Goal: Task Accomplishment & Management: Manage account settings

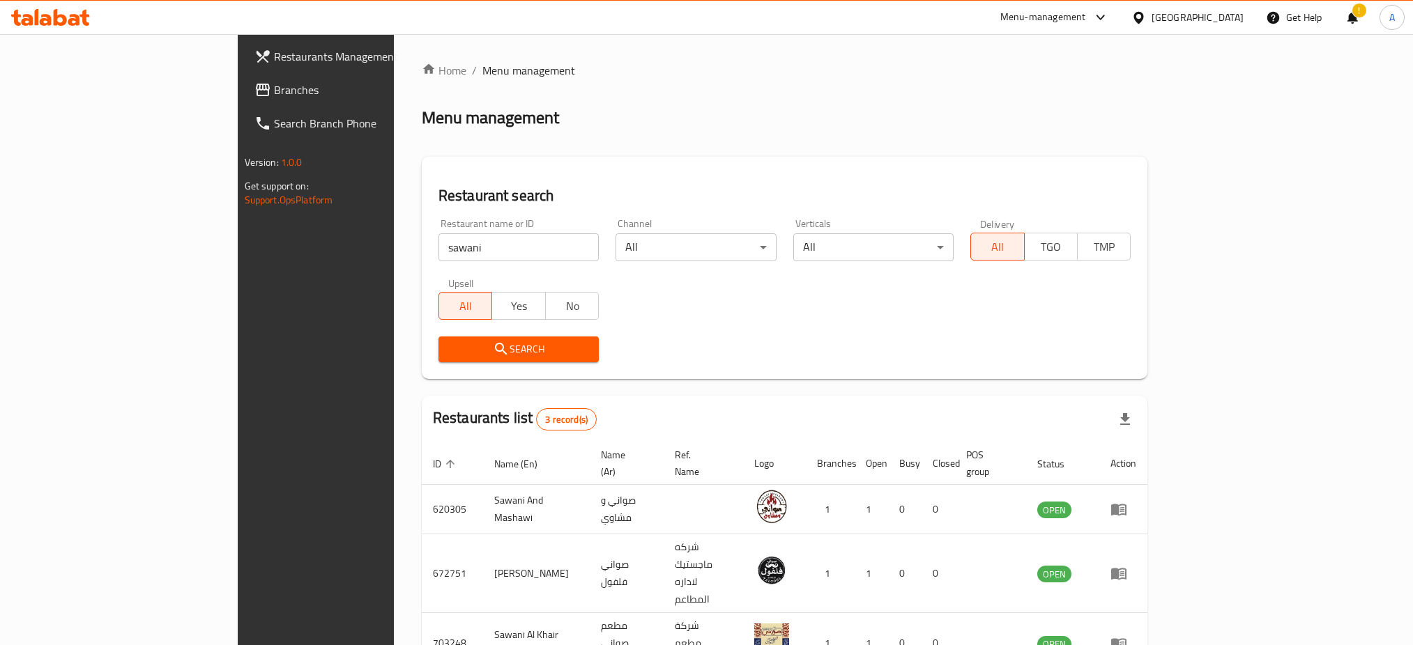
scroll to position [47, 0]
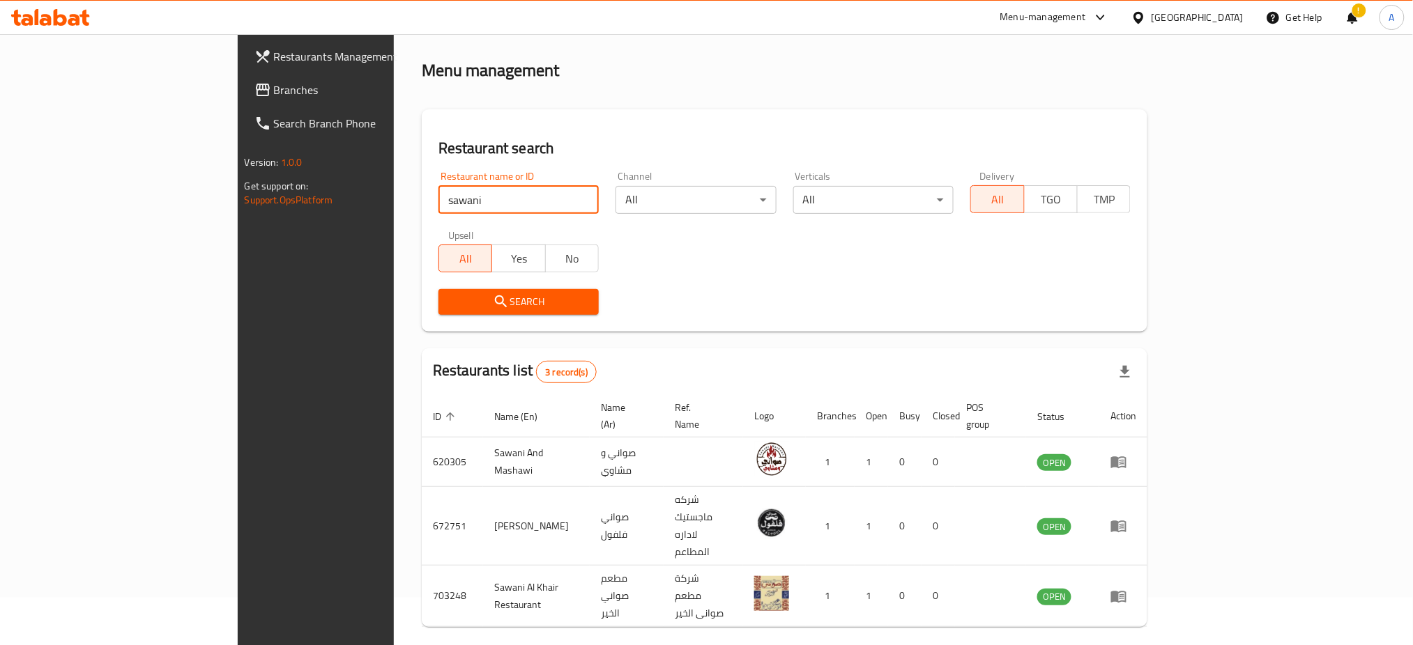
drag, startPoint x: 377, startPoint y: 207, endPoint x: 212, endPoint y: 197, distance: 165.5
click at [238, 197] on div "Restaurants Management Branches Search Branch Phone Version: 1.0.0 Get support …" at bounding box center [707, 345] width 938 height 716
drag, startPoint x: 316, startPoint y: 208, endPoint x: 274, endPoint y: 206, distance: 41.8
click at [430, 206] on div "Restaurant name or ID v Restaurant name or ID" at bounding box center [518, 192] width 177 height 59
paste input "Mixat"
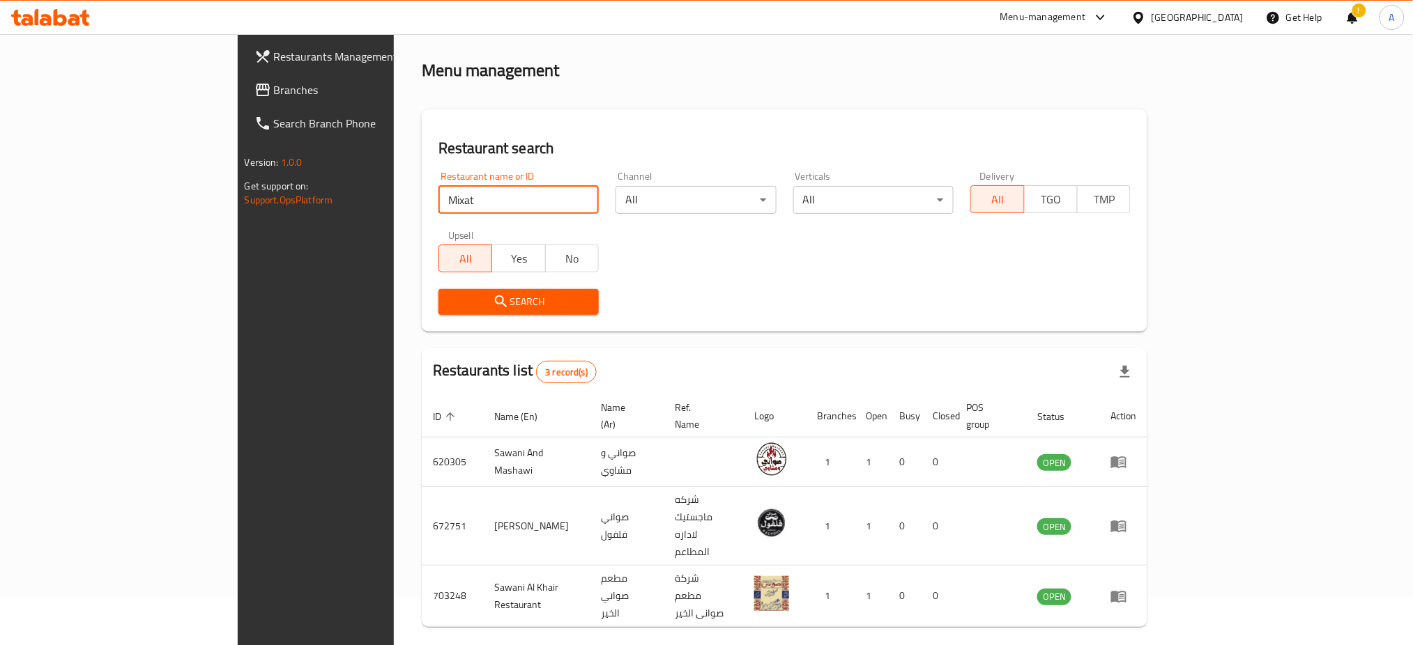
type input "mixat"
click at [493, 307] on icon "submit" at bounding box center [501, 301] width 17 height 17
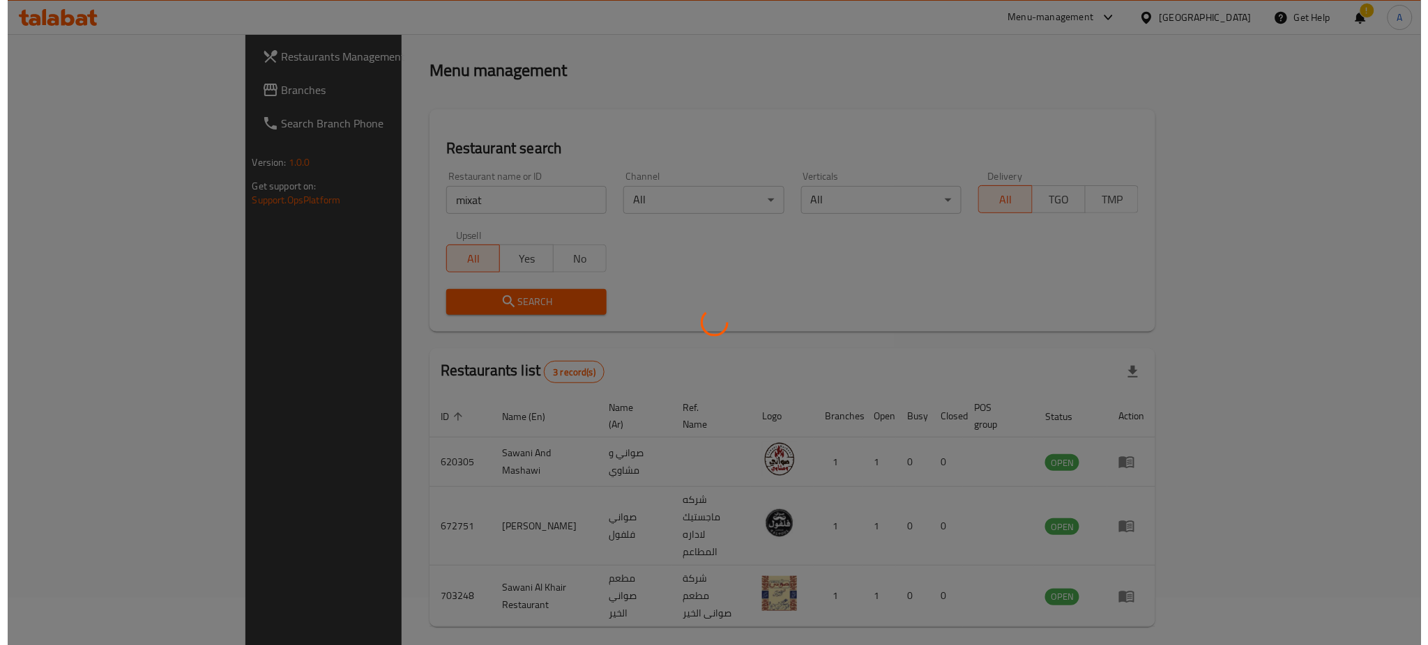
scroll to position [0, 0]
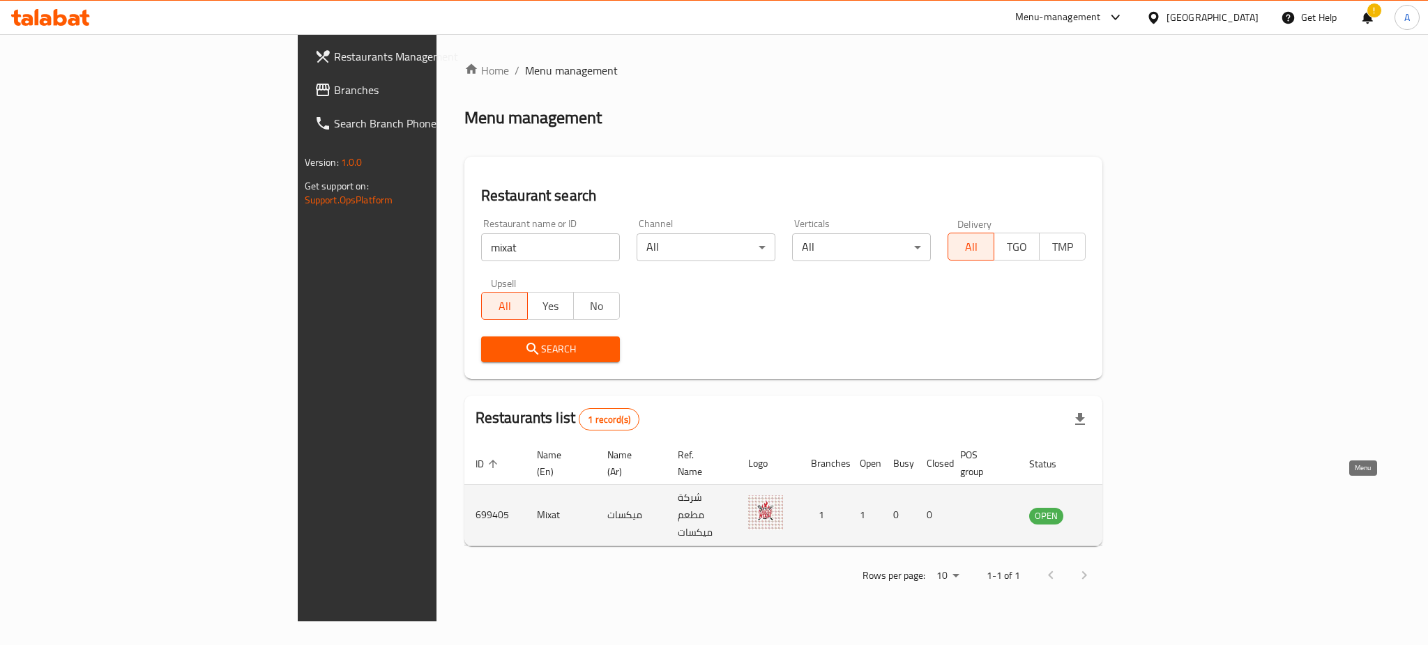
click at [1128, 507] on link "enhanced table" at bounding box center [1115, 515] width 26 height 17
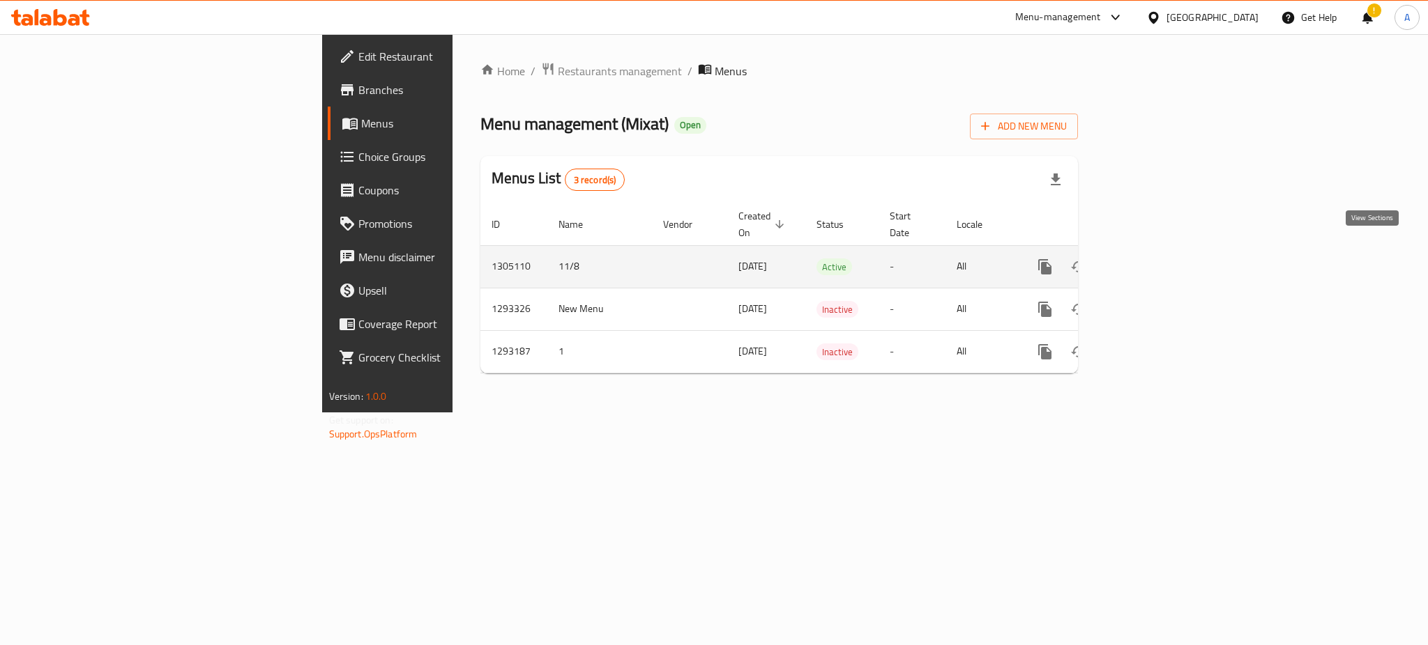
click at [1152, 261] on icon "enhanced table" at bounding box center [1145, 267] width 13 height 13
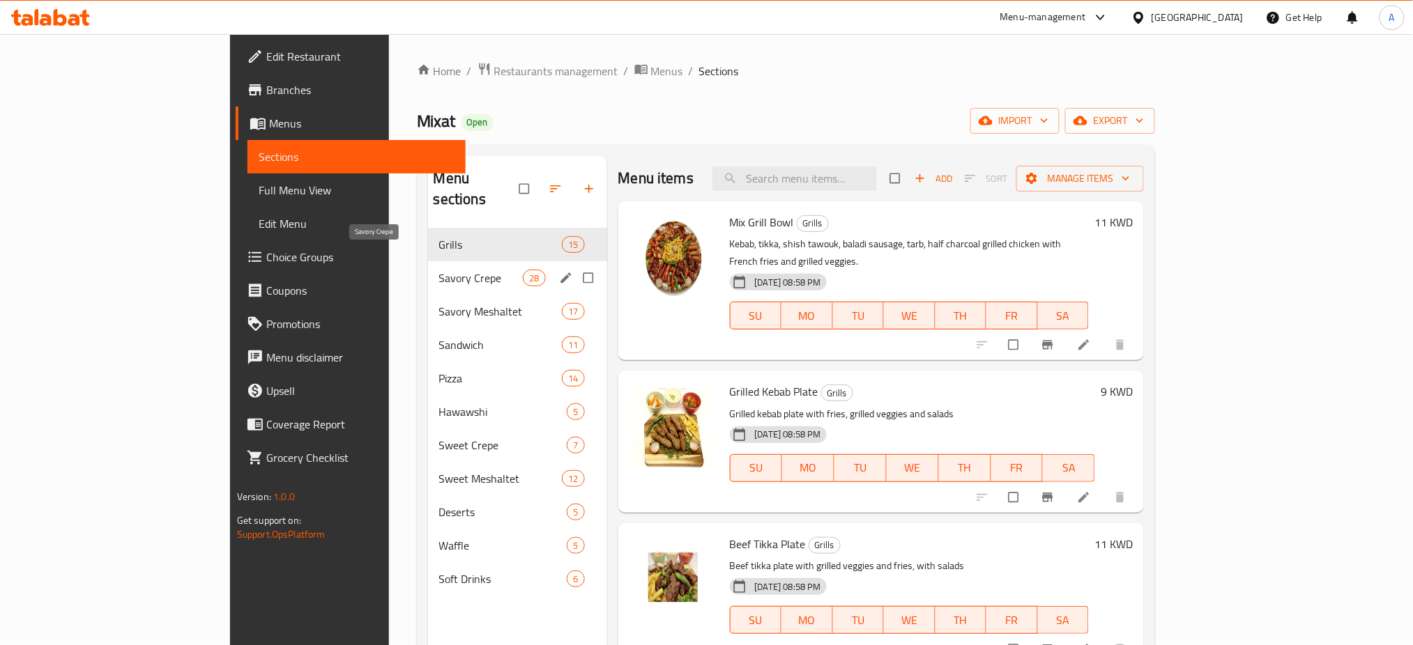
click at [439, 270] on span "Savory Crepe" at bounding box center [481, 278] width 84 height 17
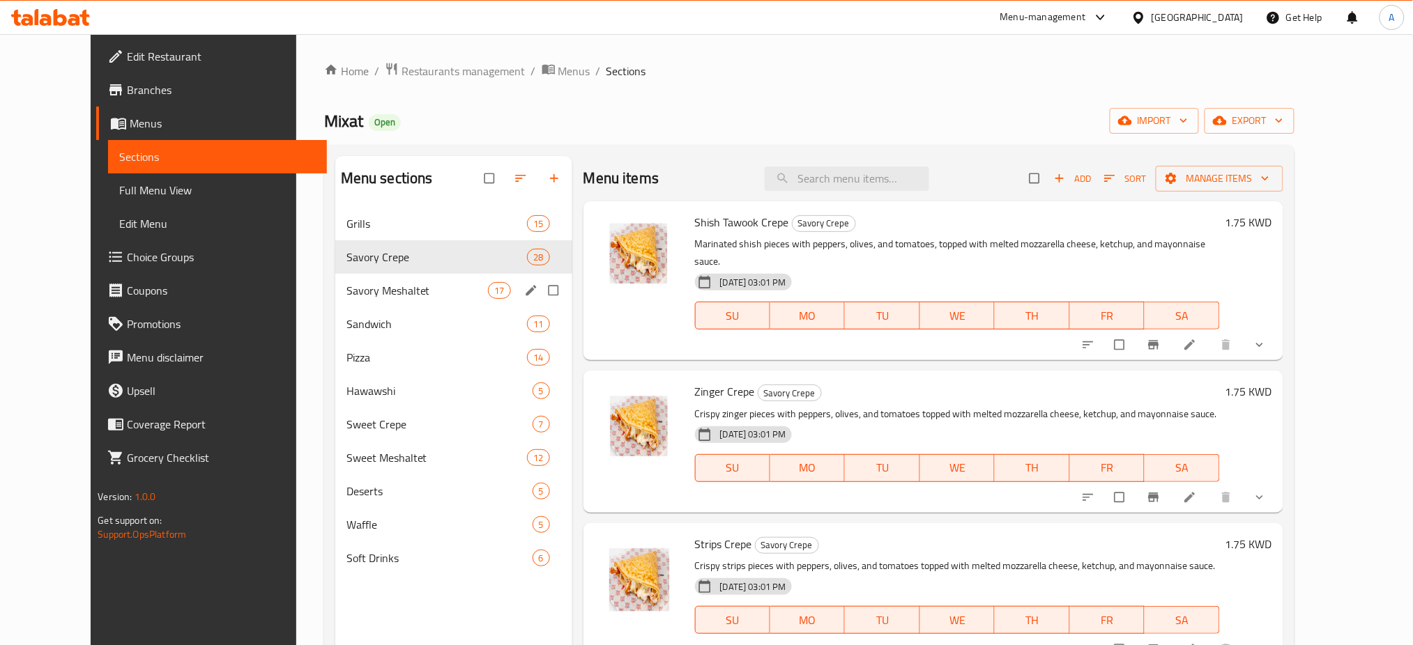
click at [400, 306] on div "Savory Meshaltet 17" at bounding box center [453, 290] width 237 height 33
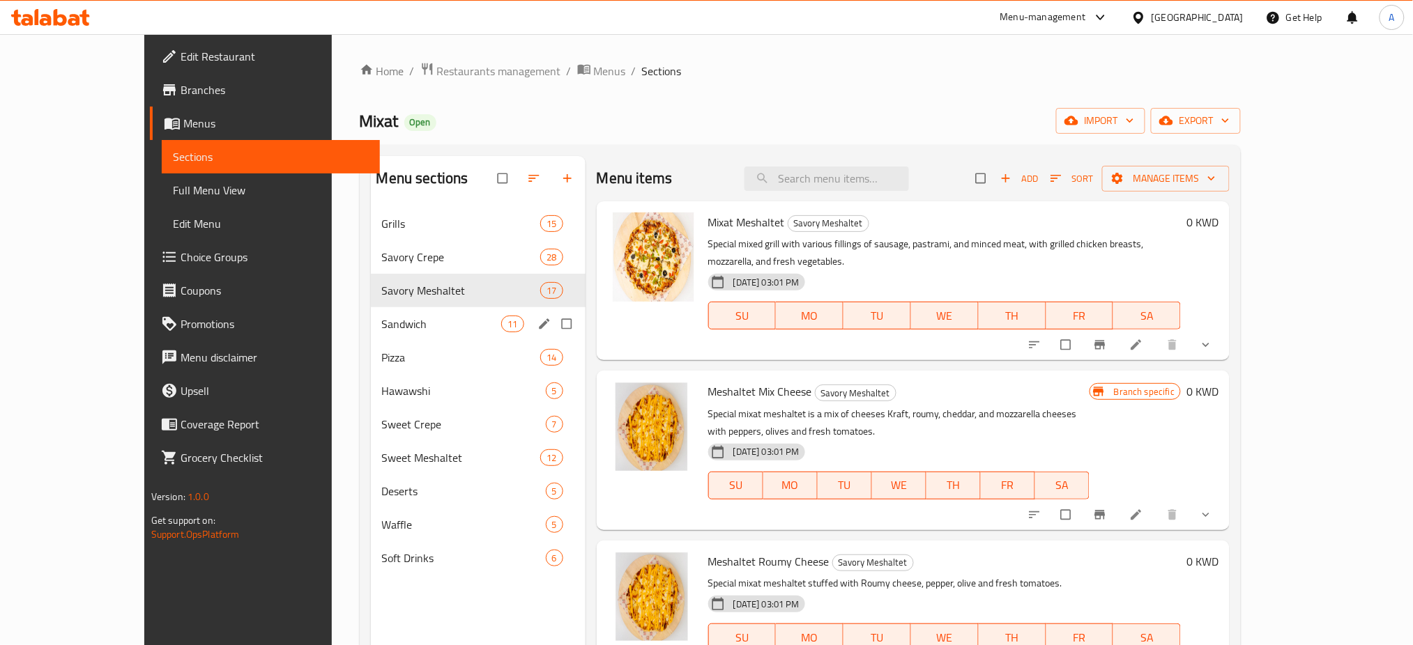
click at [410, 335] on div "Sandwich 11" at bounding box center [478, 323] width 215 height 33
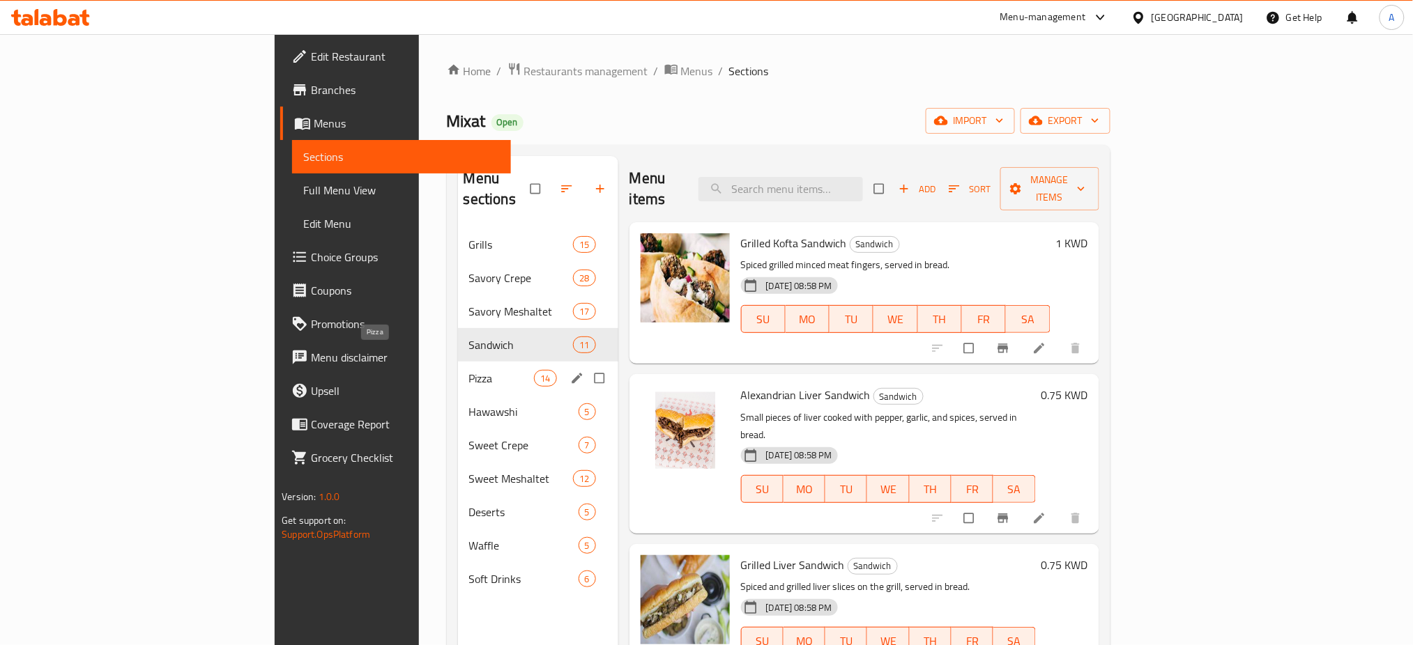
click at [469, 370] on span "Pizza" at bounding box center [502, 378] width 66 height 17
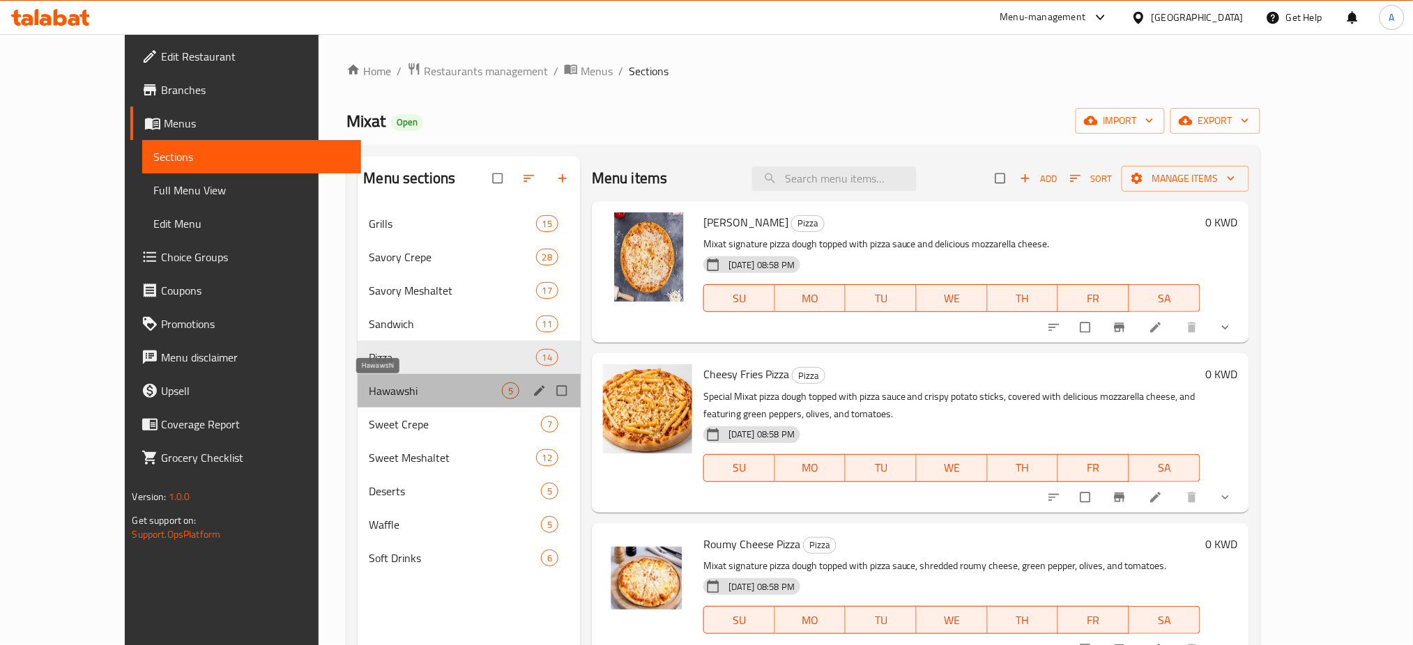
click at [404, 385] on span "Hawawshi" at bounding box center [435, 391] width 132 height 17
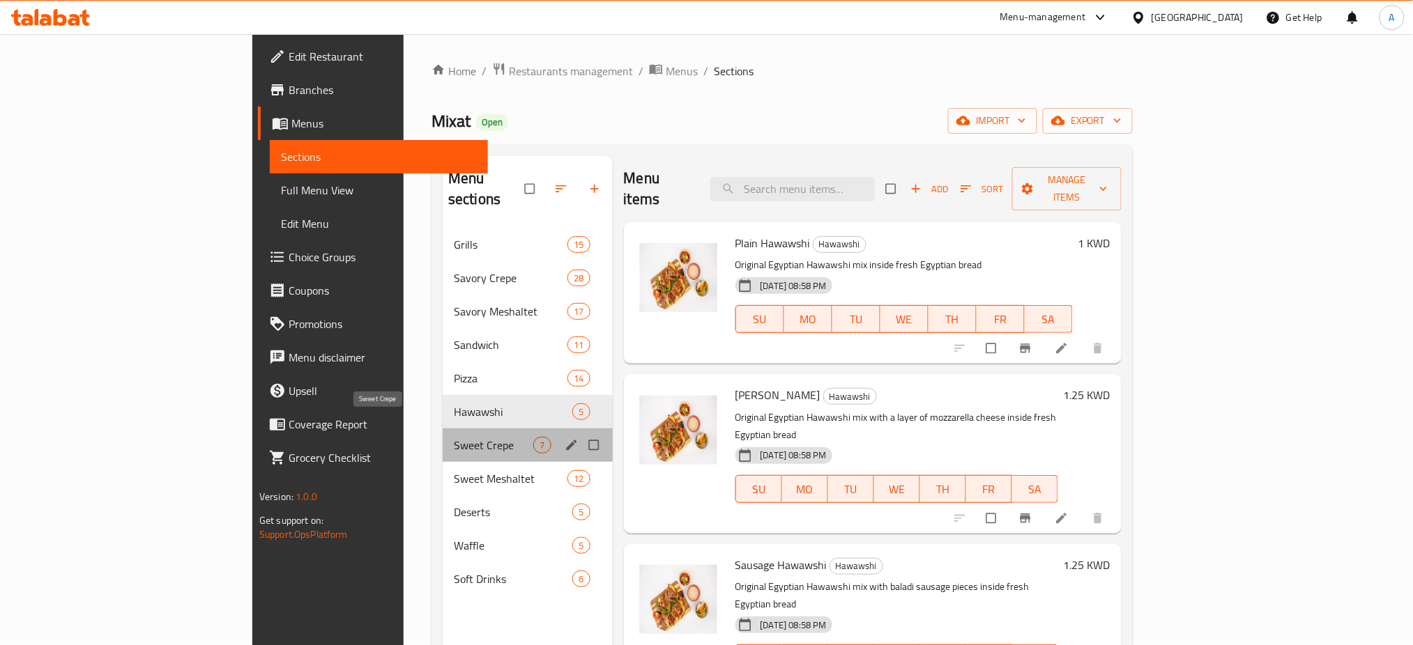
click at [454, 437] on span "Sweet Crepe" at bounding box center [493, 445] width 79 height 17
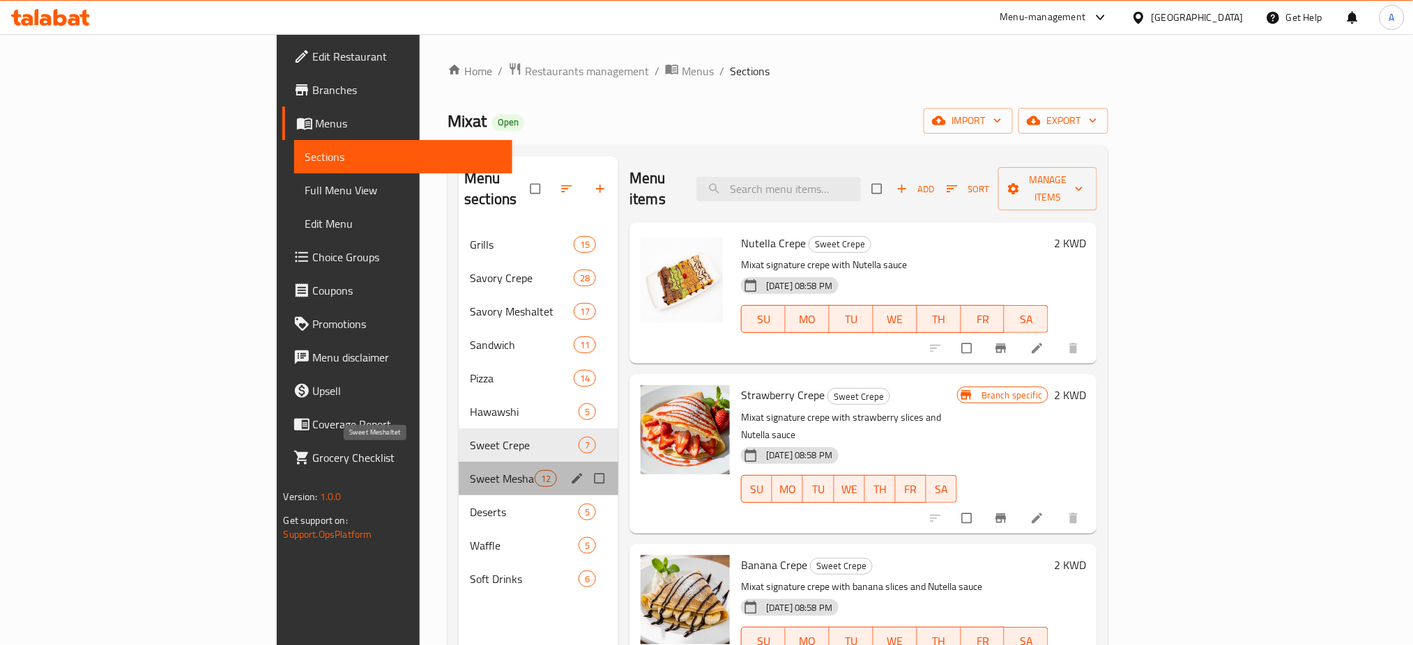
click at [470, 471] on span "Sweet Meshaltet" at bounding box center [502, 479] width 65 height 17
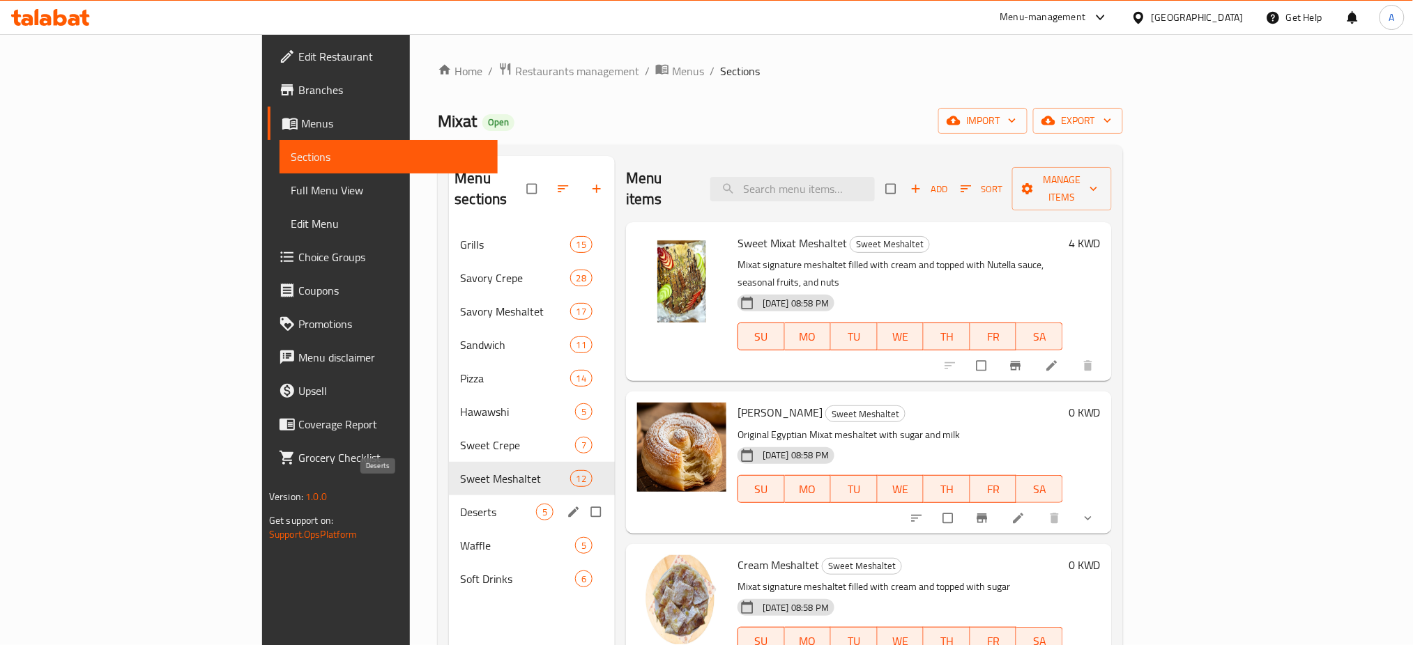
click at [460, 504] on span "Deserts" at bounding box center [498, 512] width 76 height 17
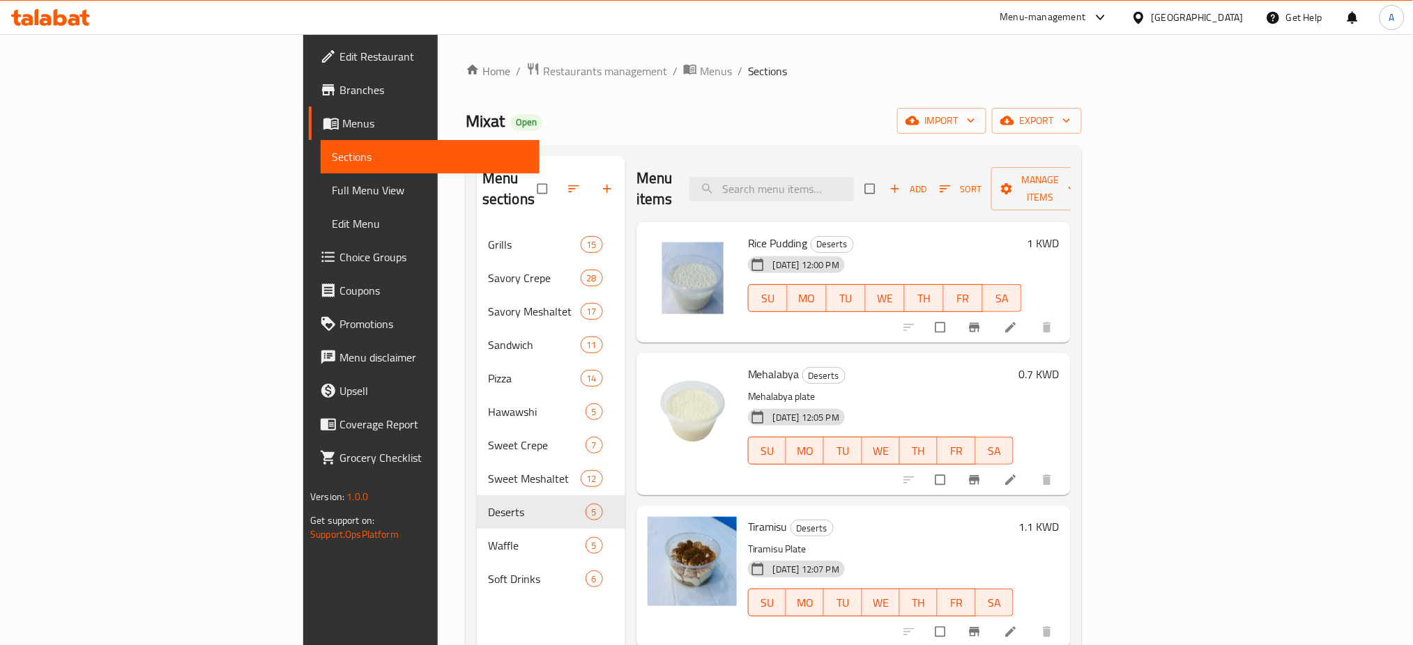
click at [339, 56] on span "Edit Restaurant" at bounding box center [433, 56] width 189 height 17
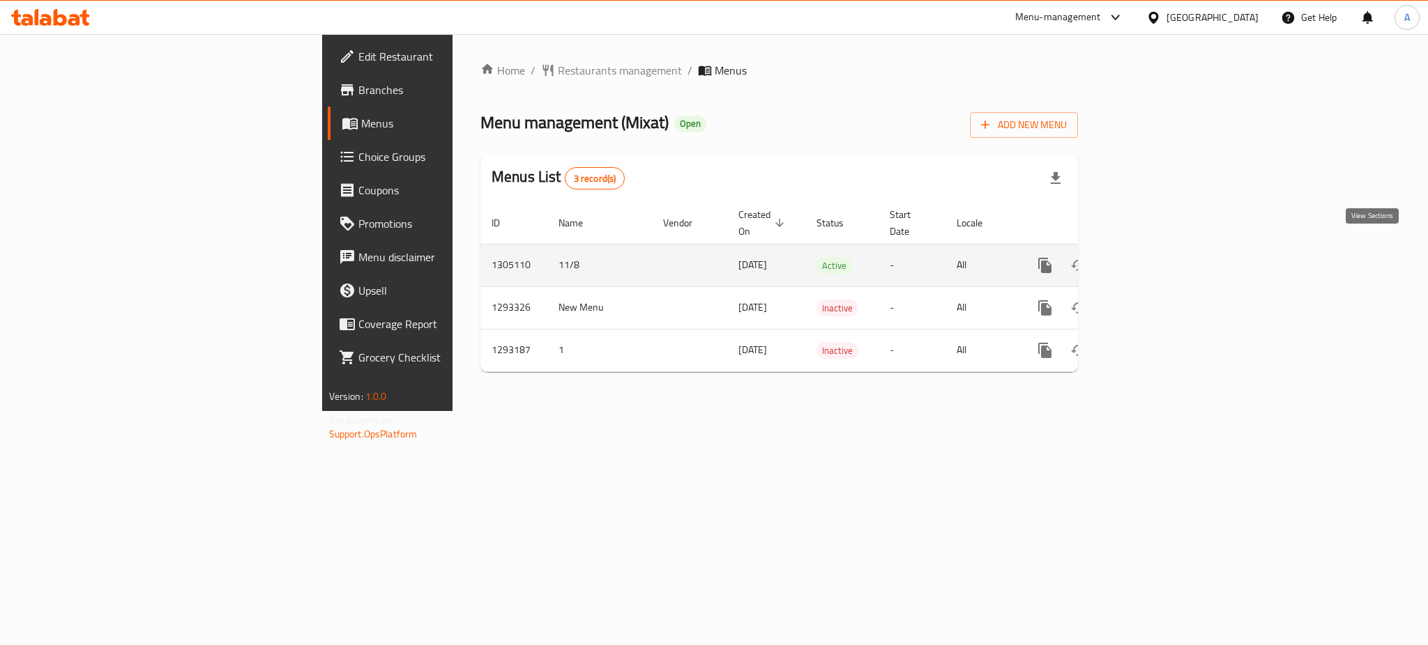
click at [1154, 257] on icon "enhanced table" at bounding box center [1145, 265] width 17 height 17
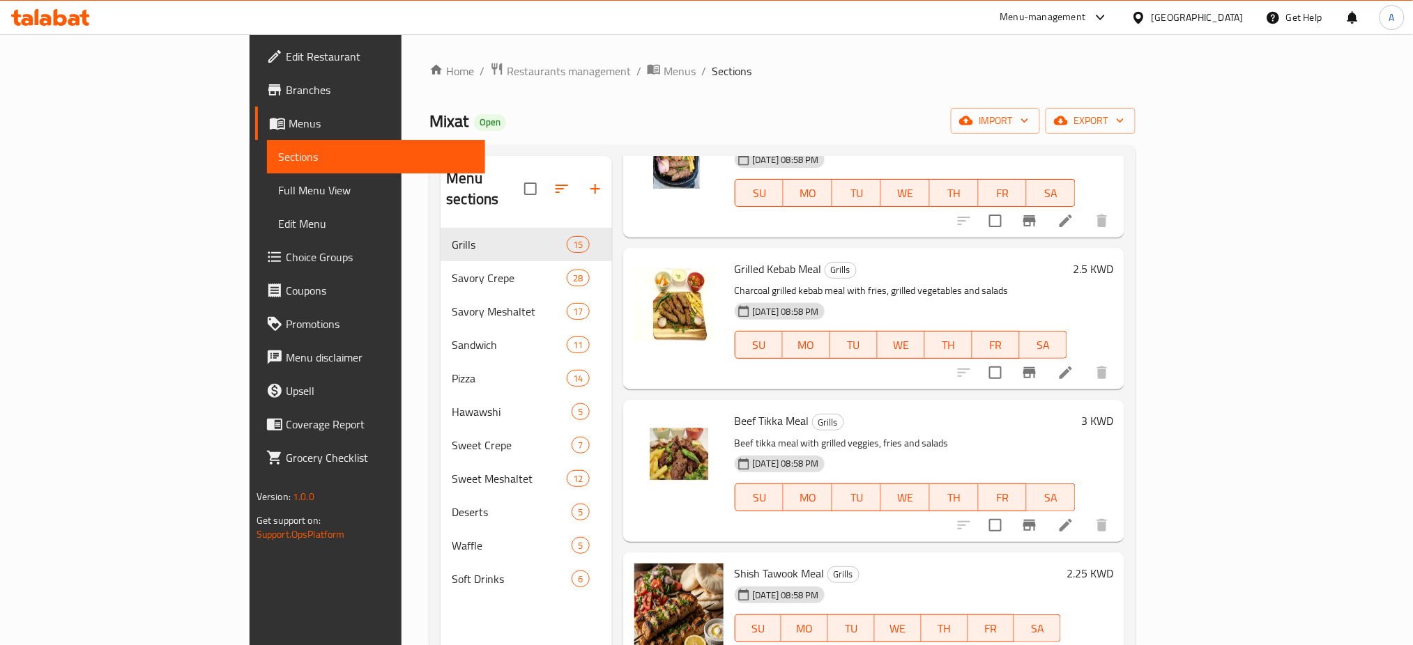
scroll to position [1208, 0]
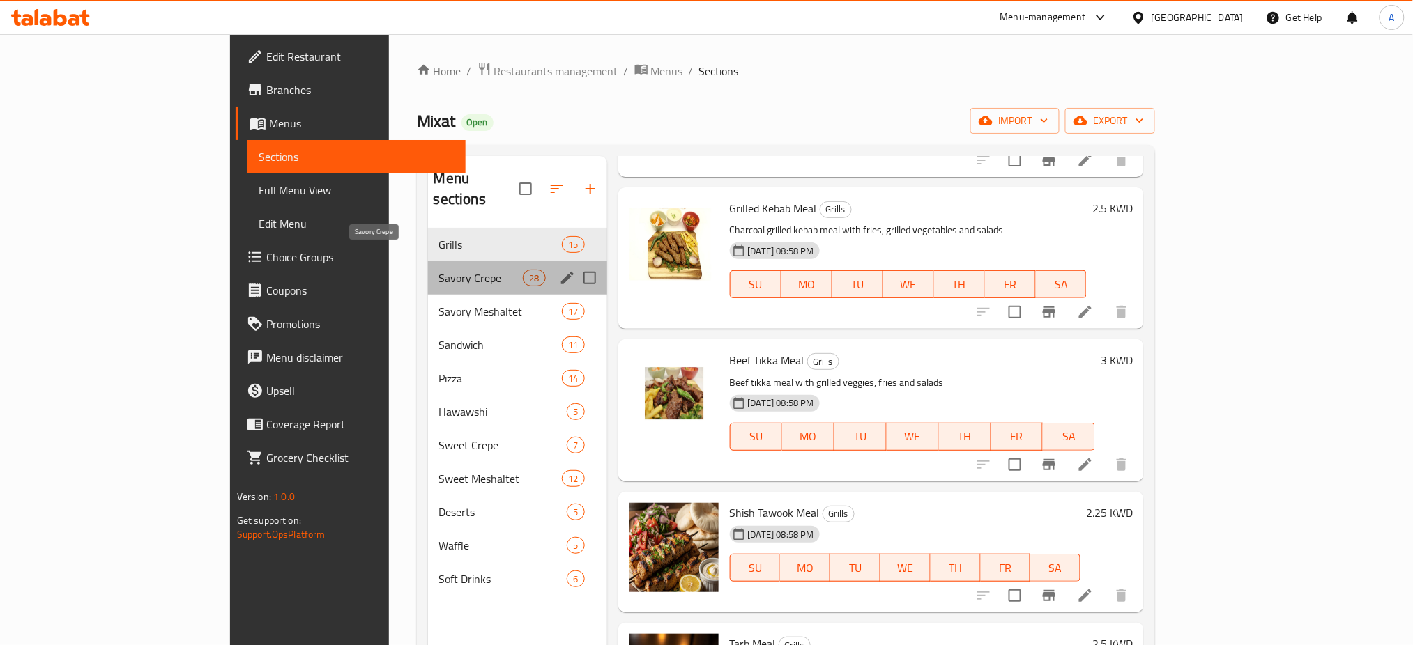
click at [439, 270] on span "Savory Crepe" at bounding box center [481, 278] width 84 height 17
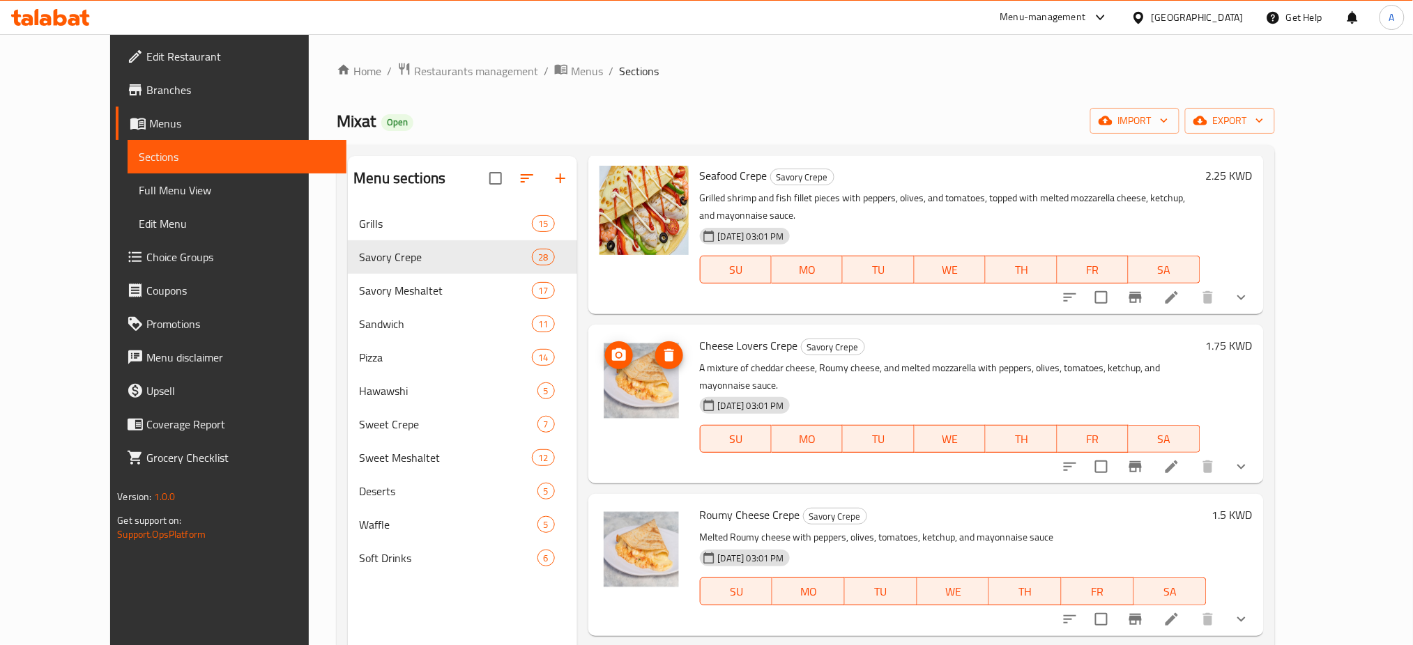
scroll to position [3253, 0]
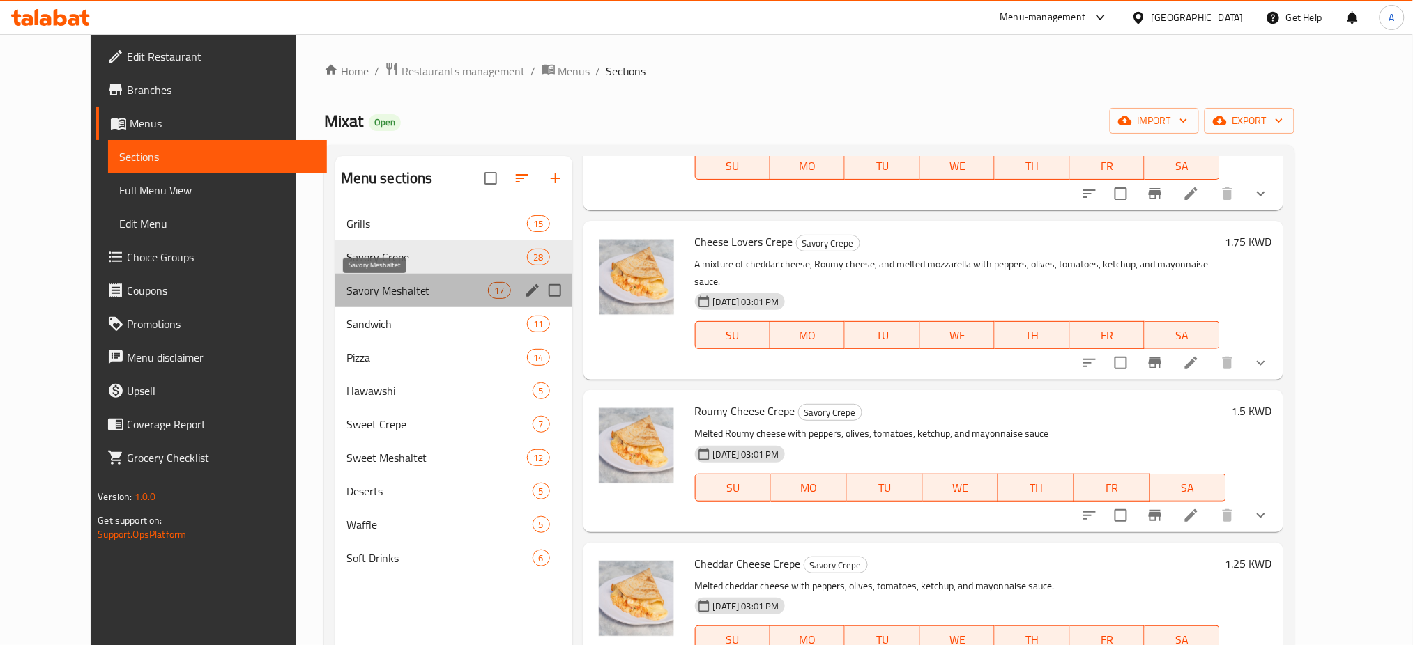
click at [360, 282] on span "Savory Meshaltet" at bounding box center [417, 290] width 142 height 17
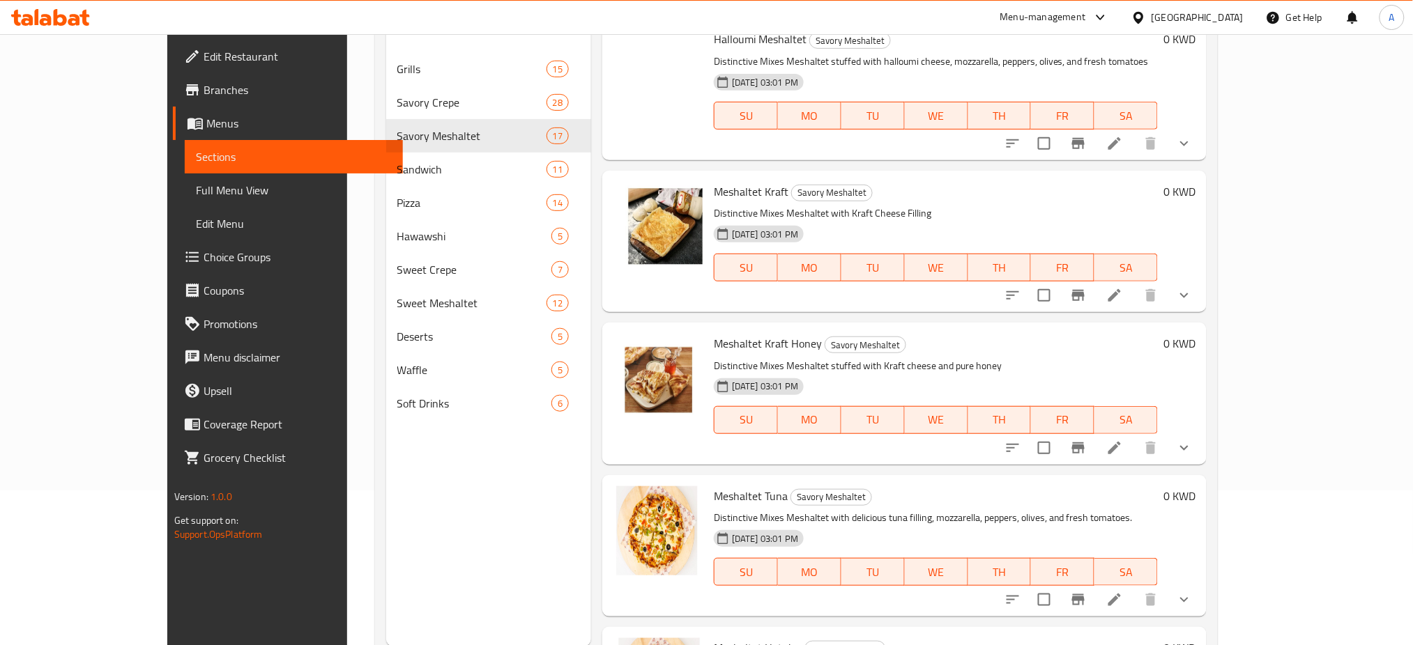
scroll to position [195, 0]
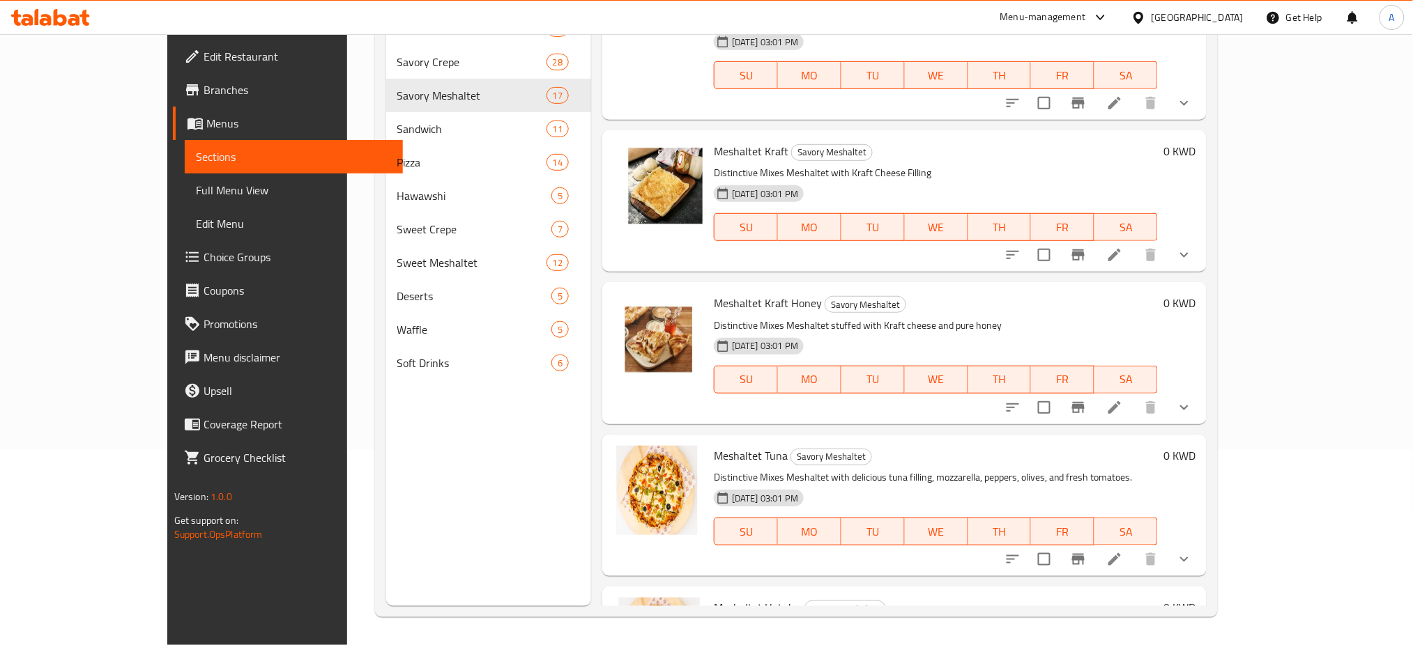
click at [204, 55] on span "Edit Restaurant" at bounding box center [298, 56] width 189 height 17
